Goal: Find specific page/section: Find specific page/section

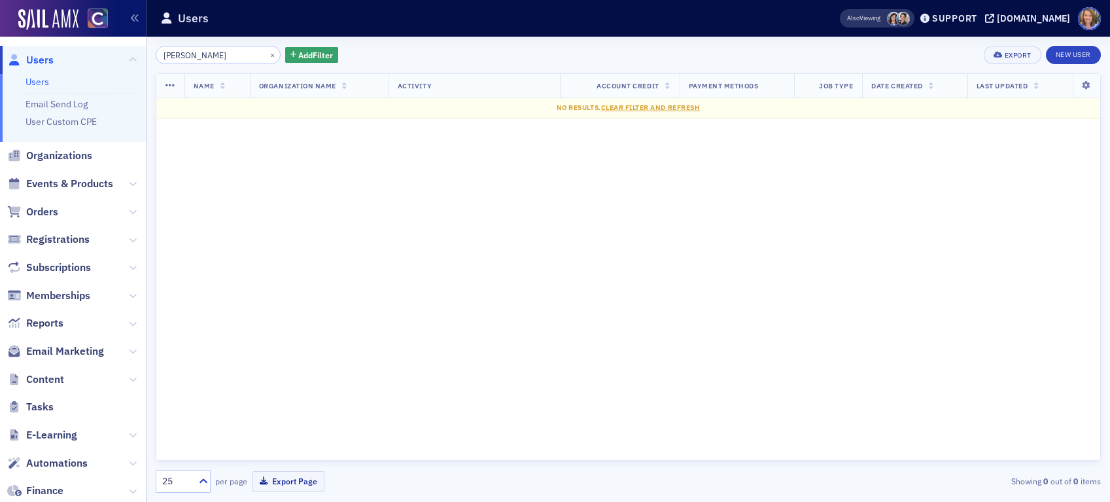
scroll to position [6, 0]
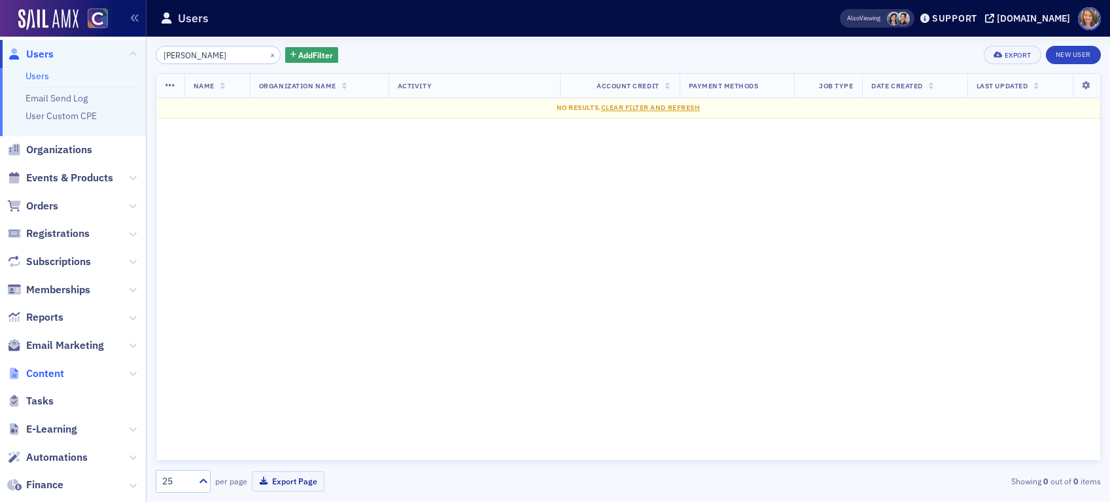
click at [48, 373] on span "Content" at bounding box center [45, 373] width 38 height 14
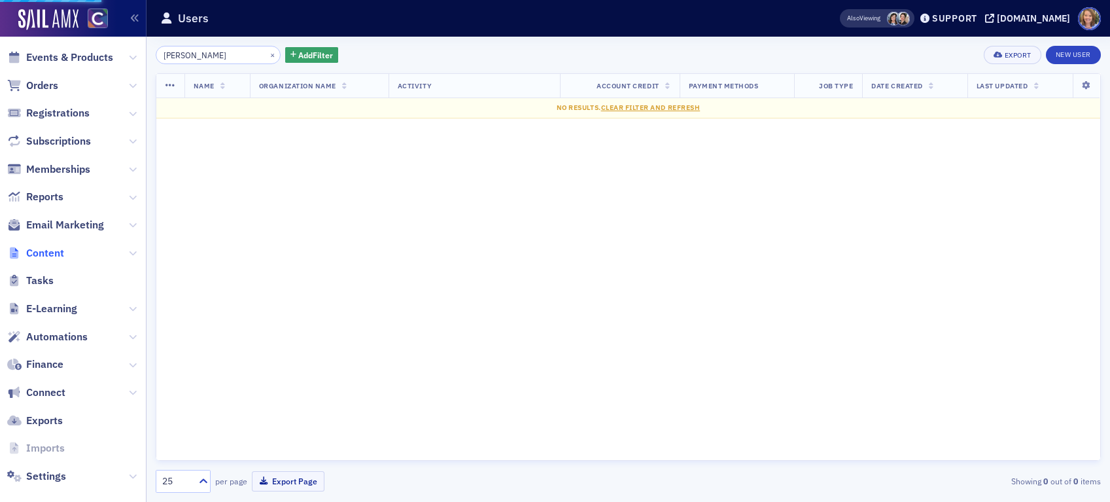
scroll to position [142, 0]
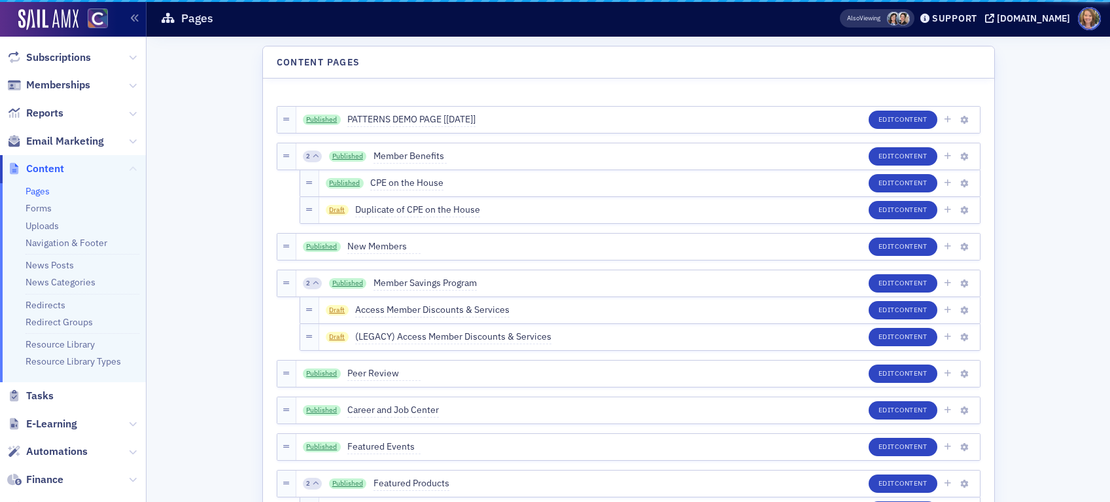
scroll to position [74, 0]
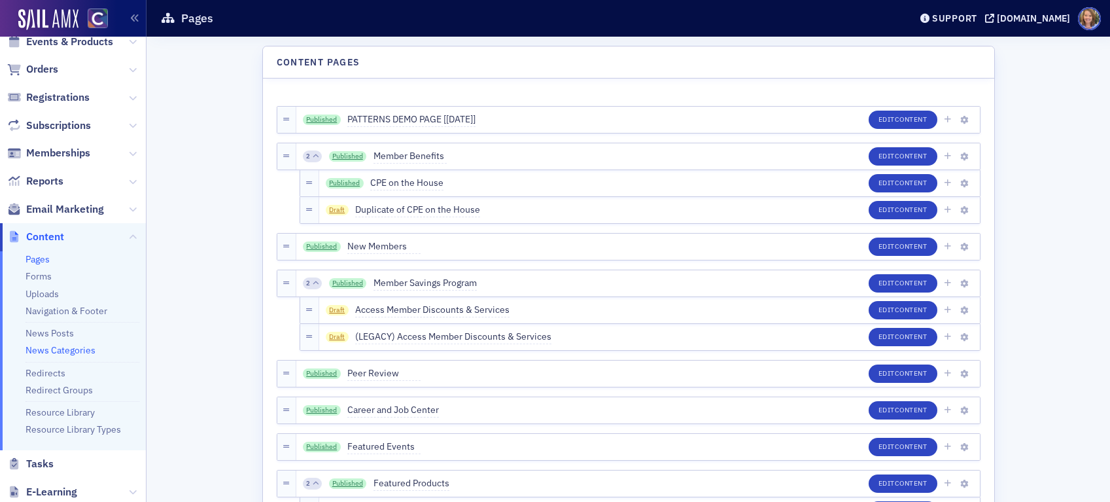
click at [50, 349] on link "News Categories" at bounding box center [61, 350] width 70 height 12
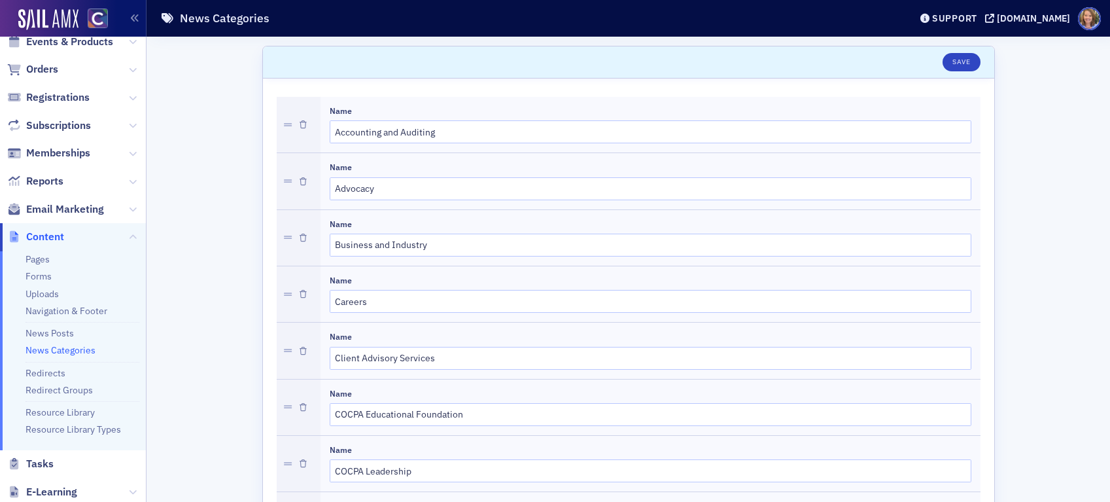
scroll to position [75, 0]
